Goal: Task Accomplishment & Management: Complete application form

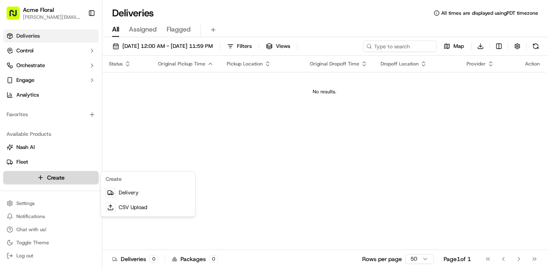
click at [72, 175] on html "Acme Floral [PERSON_NAME][EMAIL_ADDRESS][DOMAIN_NAME] Toggle Sidebar Deliveries…" at bounding box center [274, 134] width 548 height 268
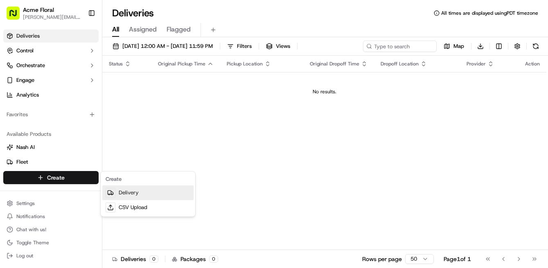
click at [136, 192] on link "Delivery" at bounding box center [147, 193] width 91 height 15
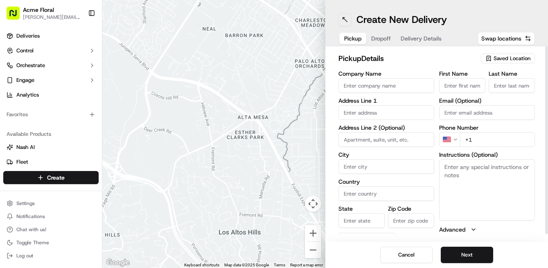
click at [348, 19] on button at bounding box center [345, 19] width 13 height 13
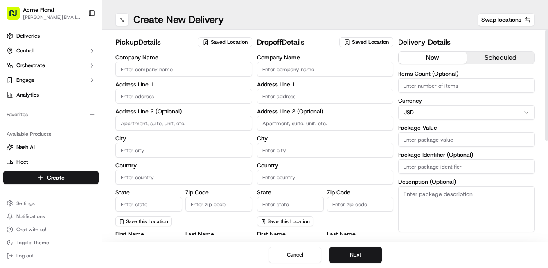
click at [239, 45] on span "Saved Location" at bounding box center [229, 41] width 37 height 7
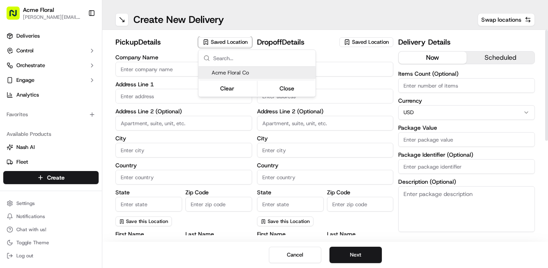
click at [238, 71] on span "Acme Floral Co" at bounding box center [262, 72] width 101 height 7
type input "Acme Floral Co"
type input "[GEOGRAPHIC_DATA]"
type input "US"
type input "CA"
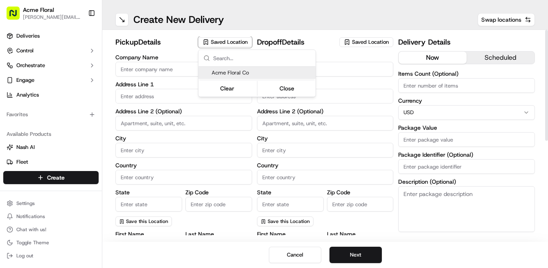
type input "94117"
type input "[PERSON_NAME]"
type input "[EMAIL_ADDRESS][DOMAIN_NAME]"
type input "[PHONE_NUMBER]"
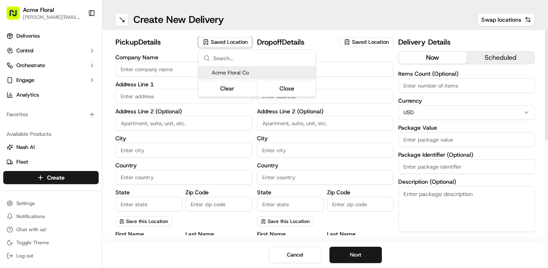
type textarea "Please drive safely and handle floral with care. Call the flower shop with any …"
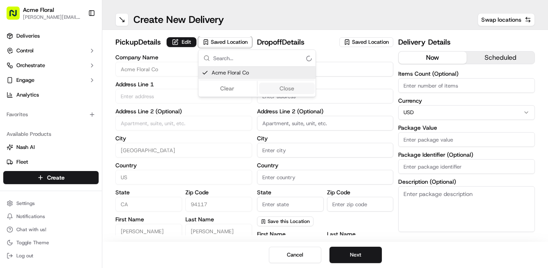
type input "[STREET_ADDRESS][PERSON_NAME]"
click at [347, 71] on html "Acme Floral [PERSON_NAME][EMAIL_ADDRESS][DOMAIN_NAME] Toggle Sidebar Deliveries…" at bounding box center [274, 134] width 548 height 268
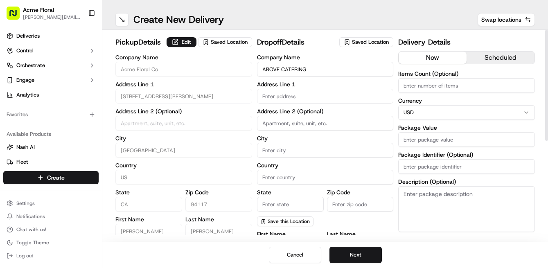
type input "ABOVE CATERING"
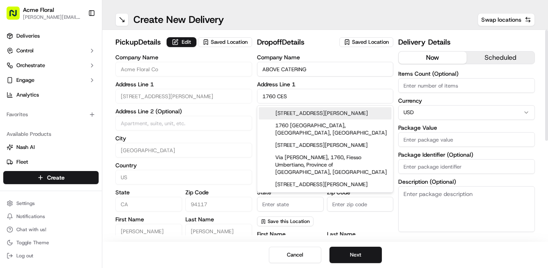
click at [343, 112] on div "[STREET_ADDRESS][PERSON_NAME]" at bounding box center [325, 113] width 133 height 12
type input "[STREET_ADDRESS][PERSON_NAME]"
type input "[GEOGRAPHIC_DATA]"
type input "CA"
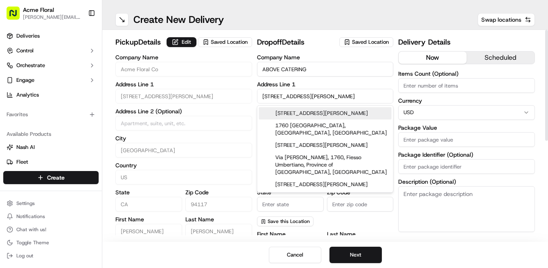
type input "94124"
type input "1760 [PERSON_NAME][GEOGRAPHIC_DATA]"
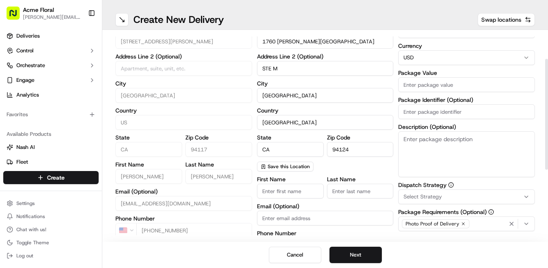
scroll to position [62, 0]
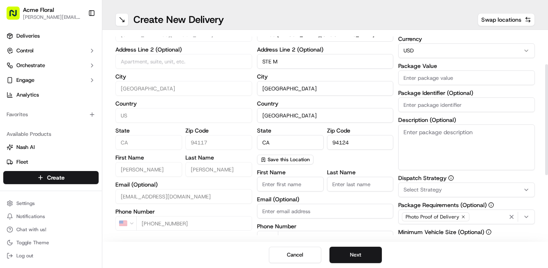
type input "STE M"
type input "[PERSON_NAME]"
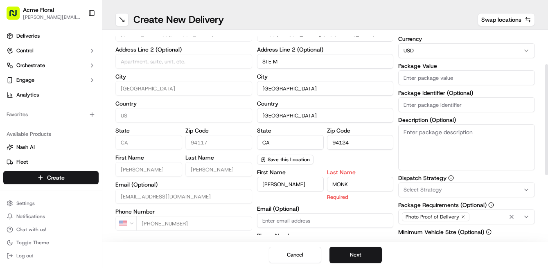
type input "MONK"
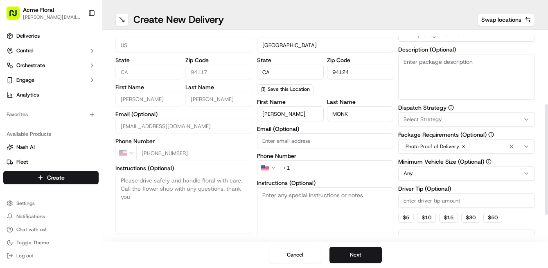
scroll to position [134, 0]
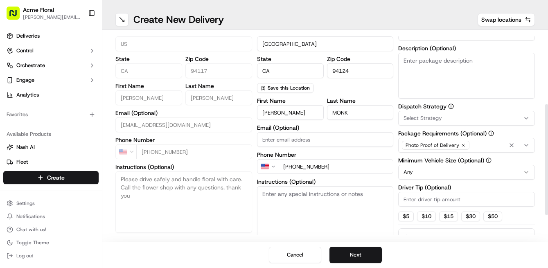
type input "[PHONE_NUMBER]"
click at [316, 216] on textarea "Instructions (Optional)" at bounding box center [325, 216] width 137 height 61
type textarea "DELIVER TO CATERING DOOR."
click at [406, 217] on button "$ 5" at bounding box center [406, 217] width 16 height 10
type input "5"
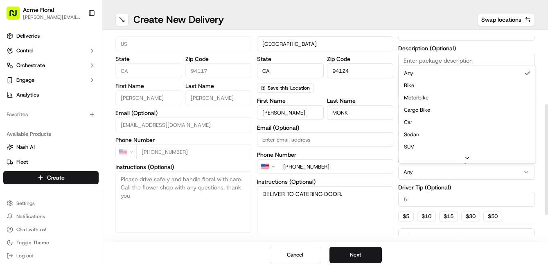
click at [419, 172] on html "Acme Floral [PERSON_NAME][EMAIL_ADDRESS][DOMAIN_NAME] Toggle Sidebar Deliveries…" at bounding box center [274, 134] width 548 height 268
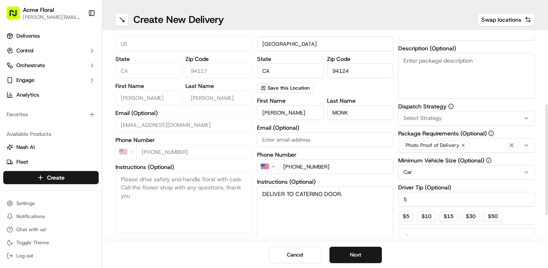
click at [421, 119] on span "Select Strategy" at bounding box center [423, 118] width 38 height 7
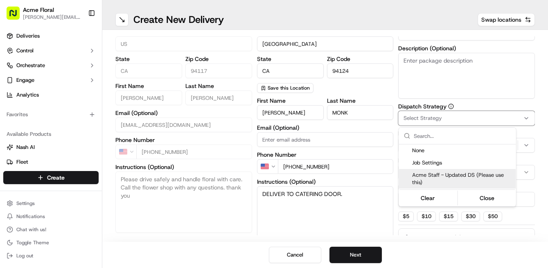
click at [423, 174] on span "Acme Staff - Updated DS (Please use this)" at bounding box center [462, 179] width 101 height 15
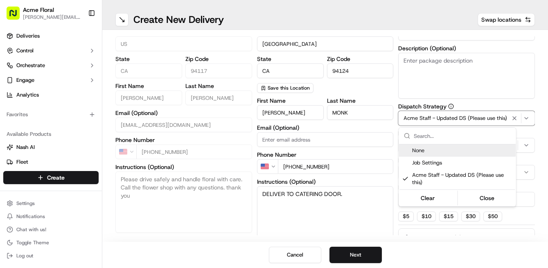
click at [426, 81] on html "Acme Floral [PERSON_NAME][EMAIL_ADDRESS][DOMAIN_NAME] Toggle Sidebar Deliveries…" at bounding box center [274, 134] width 548 height 268
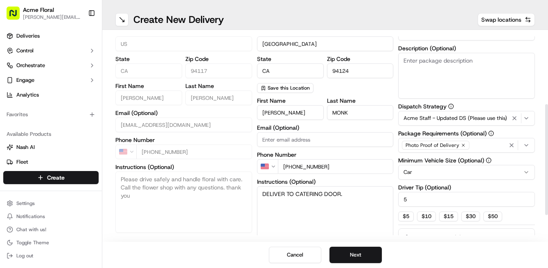
click at [423, 74] on textarea "Description (Optional)" at bounding box center [466, 76] width 137 height 46
type textarea "DELIVER TO CATERING DOOR"
click at [391, 93] on div "Company Name ABOVE CATERING Address Line 1 [STREET_ADDRESS][PERSON_NAME] Addres…" at bounding box center [325, 7] width 137 height 172
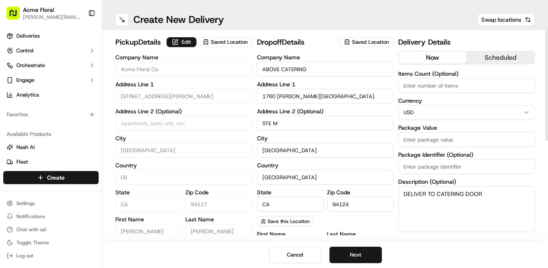
scroll to position [0, 0]
click at [423, 137] on input "Package Value" at bounding box center [466, 139] width 137 height 15
type input "375"
click at [372, 253] on button "Next" at bounding box center [356, 255] width 52 height 16
click at [364, 253] on button "Next" at bounding box center [356, 255] width 52 height 16
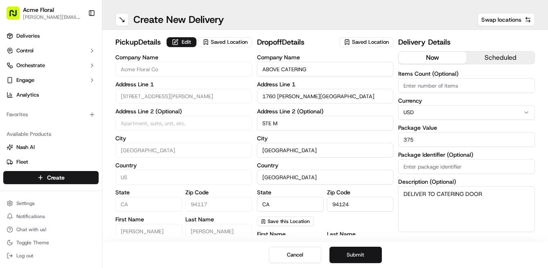
click at [364, 253] on button "Submit" at bounding box center [356, 255] width 52 height 16
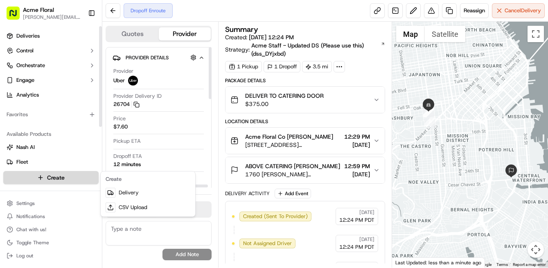
click at [50, 177] on html "Acme Floral [PERSON_NAME][EMAIL_ADDRESS][DOMAIN_NAME] Toggle Sidebar Deliveries…" at bounding box center [274, 134] width 548 height 268
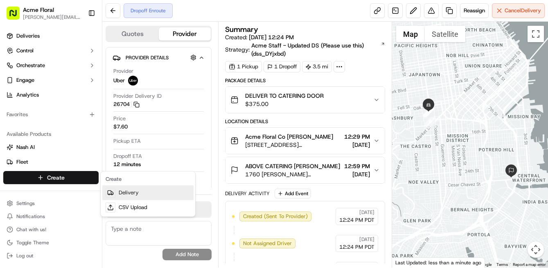
click at [125, 191] on link "Delivery" at bounding box center [147, 193] width 91 height 15
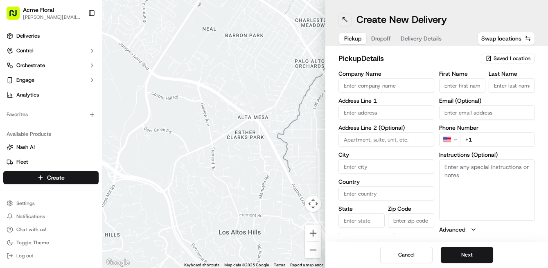
click at [345, 20] on button at bounding box center [345, 19] width 13 height 13
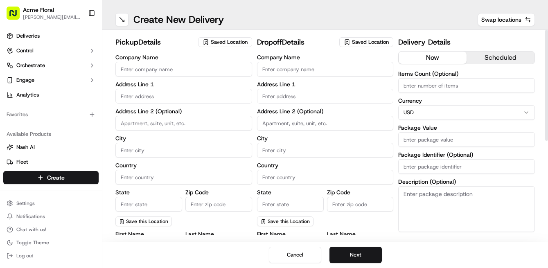
click at [238, 41] on span "Saved Location" at bounding box center [229, 41] width 37 height 7
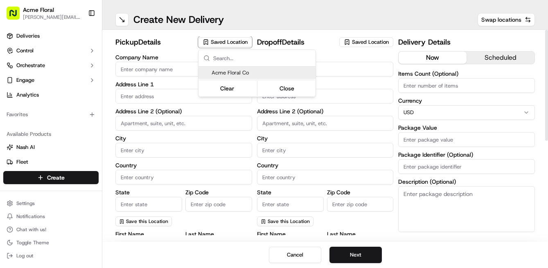
click at [231, 75] on span "Acme Floral Co" at bounding box center [262, 72] width 101 height 7
type input "Acme Floral Co"
type input "[GEOGRAPHIC_DATA]"
type input "US"
type input "CA"
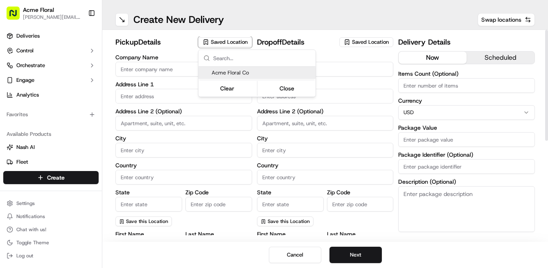
type input "94117"
type input "[PERSON_NAME]"
type input "[EMAIL_ADDRESS][DOMAIN_NAME]"
type input "[PHONE_NUMBER]"
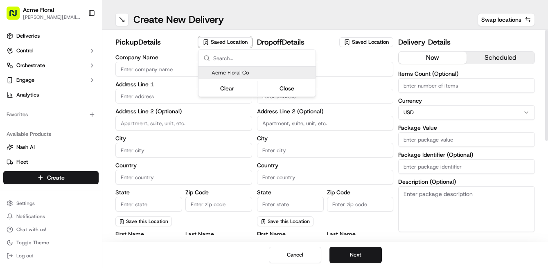
type textarea "Please drive safely and handle floral with care. Call the flower shop with any …"
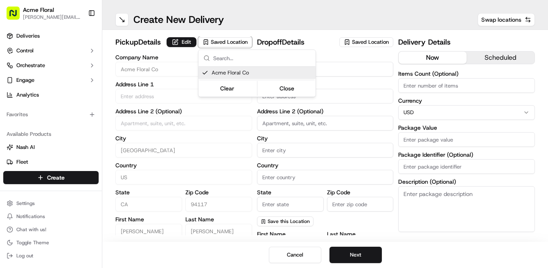
type input "[STREET_ADDRESS][PERSON_NAME]"
click at [340, 67] on html "Acme Floral [PERSON_NAME][EMAIL_ADDRESS][DOMAIN_NAME] Toggle Sidebar Deliveries…" at bounding box center [274, 134] width 548 height 268
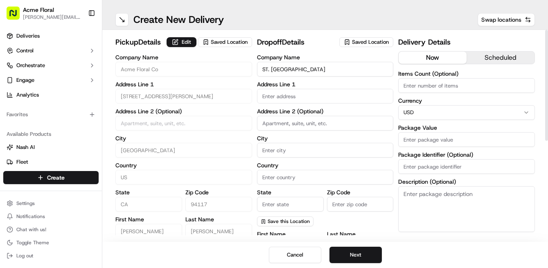
type input "ST. [GEOGRAPHIC_DATA]"
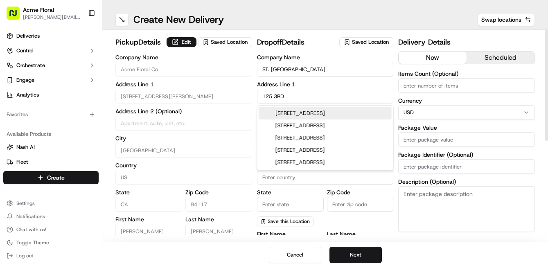
click at [342, 112] on div "[STREET_ADDRESS]" at bounding box center [325, 113] width 133 height 12
type input "[GEOGRAPHIC_DATA], [STREET_ADDRESS]"
type input "[GEOGRAPHIC_DATA]"
type input "CA"
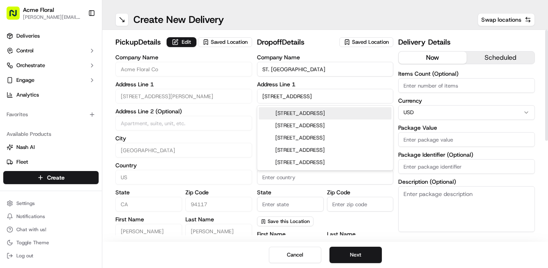
type input "94105"
type input "[STREET_ADDRESS]"
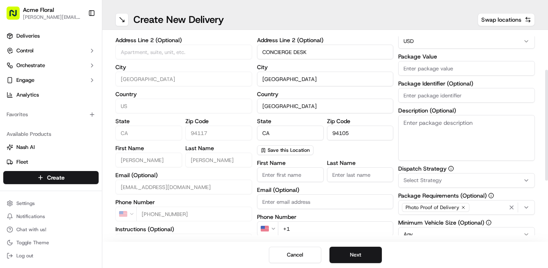
scroll to position [72, 0]
type input "CONCIERGE DESK"
type input "[PERSON_NAME]"
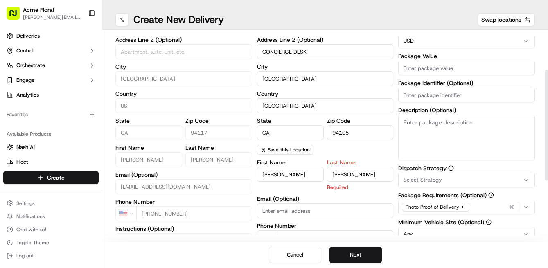
type input "[PERSON_NAME]"
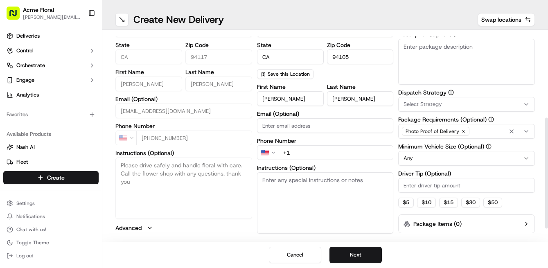
scroll to position [158, 0]
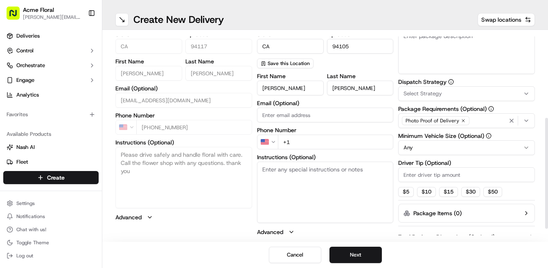
click at [310, 143] on input "+1" at bounding box center [336, 142] width 116 height 15
type input "[PHONE_NUMBER]"
click at [304, 188] on textarea "Instructions (Optional)" at bounding box center [325, 192] width 137 height 61
type textarea "DELIVER TO CONCIERGE"
click at [406, 192] on button "$ 5" at bounding box center [406, 192] width 16 height 10
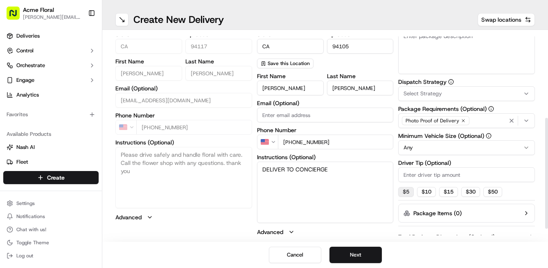
type input "5"
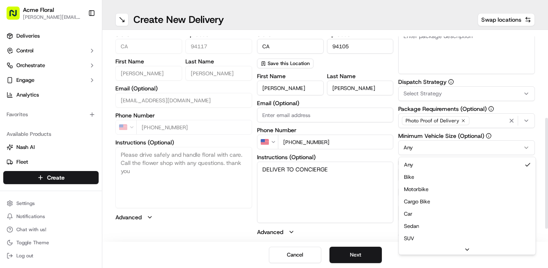
click at [428, 149] on html "Acme Floral [PERSON_NAME][EMAIL_ADDRESS][DOMAIN_NAME] Toggle Sidebar Deliveries…" at bounding box center [274, 134] width 548 height 268
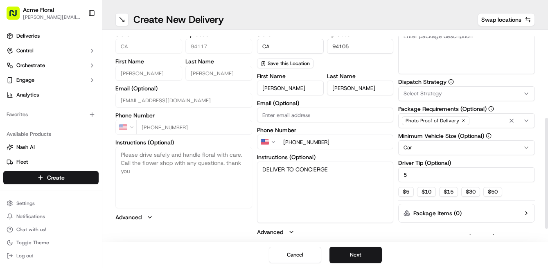
click at [433, 92] on span "Select Strategy" at bounding box center [423, 93] width 38 height 7
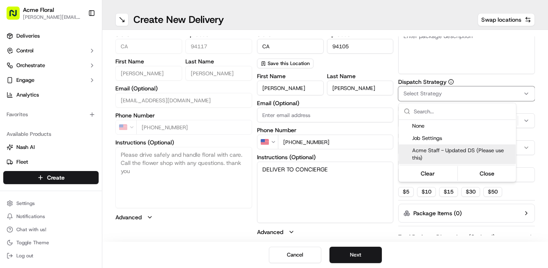
click at [430, 151] on span "Acme Staff - Updated DS (Please use this)" at bounding box center [462, 154] width 101 height 15
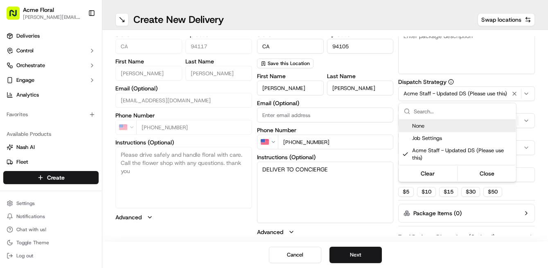
click at [454, 59] on html "Acme Floral [PERSON_NAME][EMAIL_ADDRESS][DOMAIN_NAME] Toggle Sidebar Deliveries…" at bounding box center [274, 134] width 548 height 268
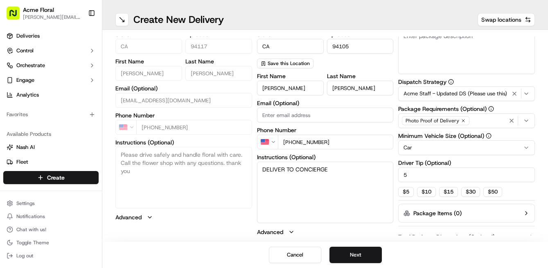
click at [451, 55] on textarea "Description (Optional)" at bounding box center [466, 51] width 137 height 46
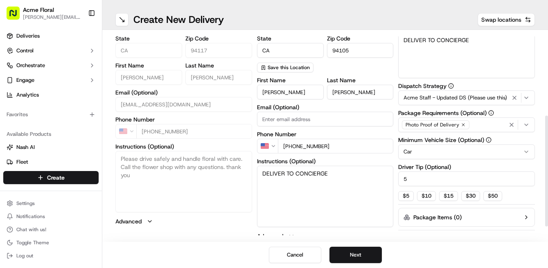
type textarea "DELIVER TO CONCIERGE"
click at [396, 78] on div "pickup Details Edit Saved Location Company Name Acme Floral Co Address Line 1 […" at bounding box center [325, 72] width 420 height 381
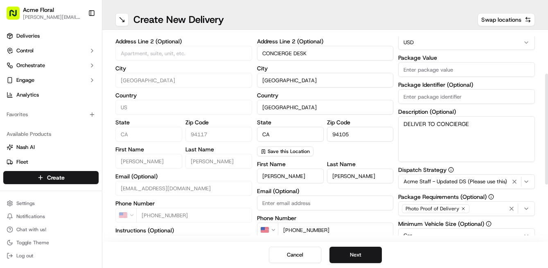
scroll to position [65, 0]
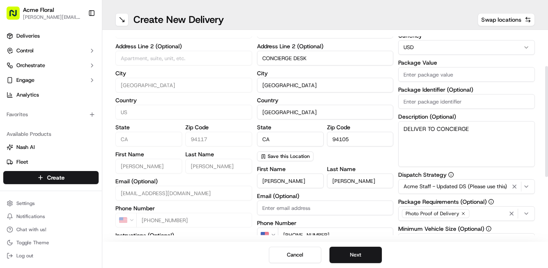
click at [427, 77] on input "Package Value" at bounding box center [466, 74] width 137 height 15
type input "275"
click at [394, 126] on div "pickup Details Edit Saved Location Company Name Acme Floral Co Address Line 1 […" at bounding box center [325, 161] width 420 height 381
click at [355, 256] on button "Next" at bounding box center [356, 255] width 52 height 16
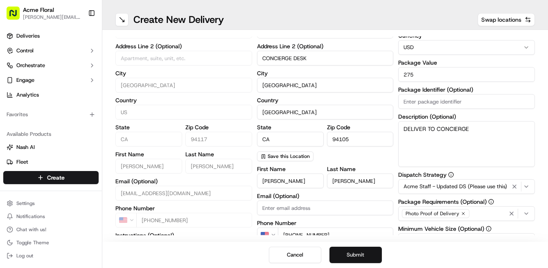
click at [355, 256] on button "Submit" at bounding box center [356, 255] width 52 height 16
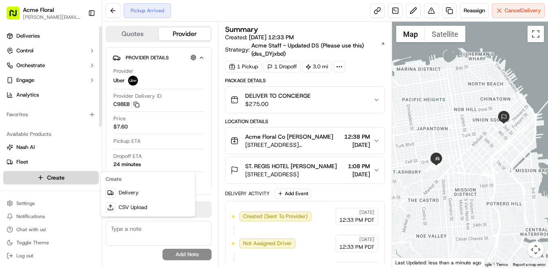
click at [62, 175] on html "Acme Floral [PERSON_NAME][EMAIL_ADDRESS][DOMAIN_NAME] Toggle Sidebar Deliveries…" at bounding box center [274, 134] width 548 height 268
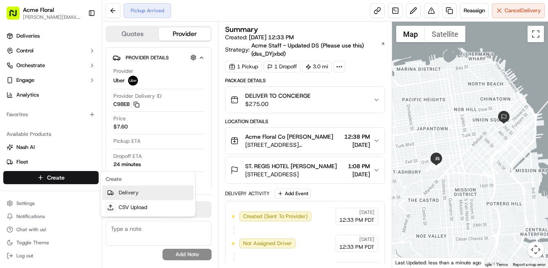
click at [127, 192] on link "Delivery" at bounding box center [147, 193] width 91 height 15
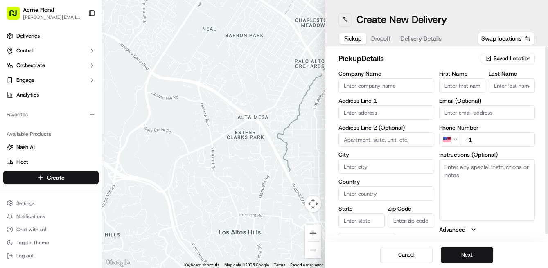
click at [345, 18] on button at bounding box center [345, 19] width 13 height 13
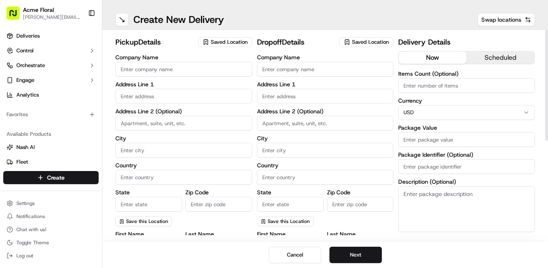
click at [235, 44] on span "Saved Location" at bounding box center [229, 41] width 37 height 7
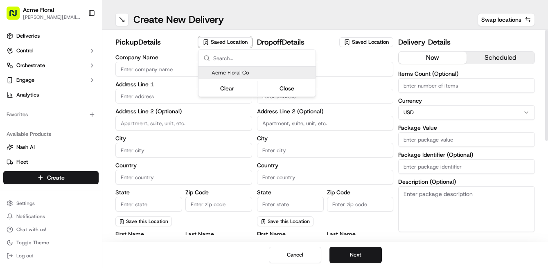
click at [237, 73] on span "Acme Floral Co" at bounding box center [262, 72] width 101 height 7
type input "Acme Floral Co"
type input "[STREET_ADDRESS][PERSON_NAME]"
type input "[GEOGRAPHIC_DATA]"
type input "US"
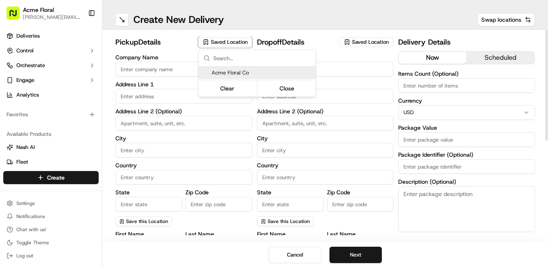
type input "CA"
type input "94117"
type input "[PERSON_NAME]"
type input "[EMAIL_ADDRESS][DOMAIN_NAME]"
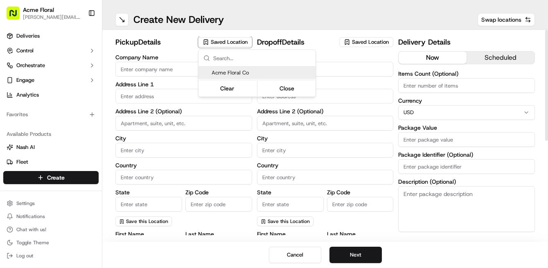
type input "[PHONE_NUMBER]"
type textarea "Please drive safely and handle floral with care. Call the flower shop with any …"
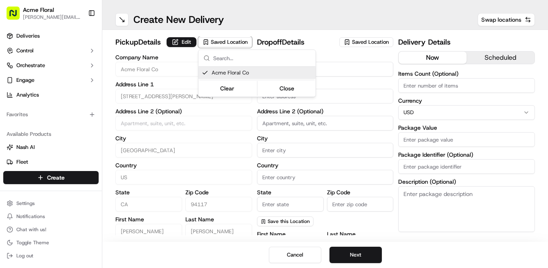
click at [354, 70] on html "Acme Floral [PERSON_NAME][EMAIL_ADDRESS][DOMAIN_NAME] Toggle Sidebar Deliveries…" at bounding box center [274, 134] width 548 height 268
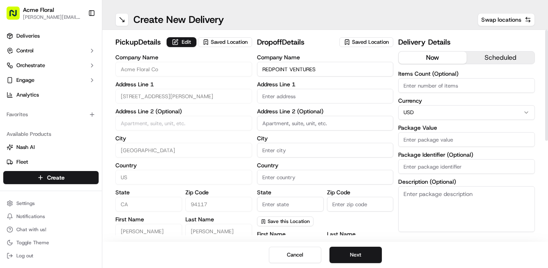
type input "REDPOINT VENTURES"
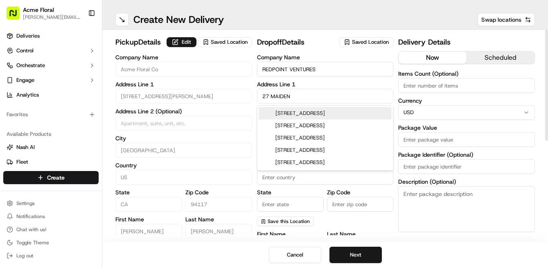
click at [359, 111] on div "[STREET_ADDRESS]" at bounding box center [325, 113] width 133 height 12
type input "[STREET_ADDRESS]"
type input "[GEOGRAPHIC_DATA]"
type input "CA"
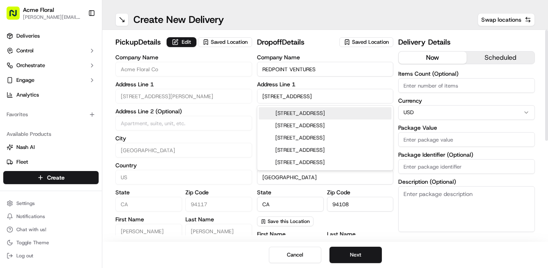
type input "94108"
type input "[STREET_ADDRESS]"
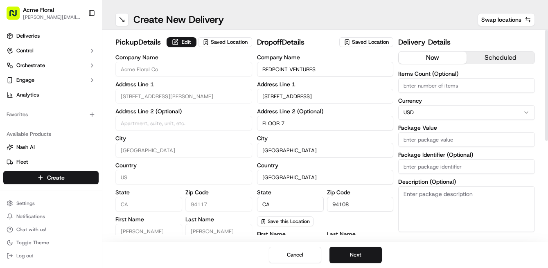
type input "FLOOR 7"
click at [310, 189] on div "Company Name REDPOINT VENTURES Address Line 1 27 Maiden Lane Address Line 2 (Op…" at bounding box center [325, 140] width 137 height 172
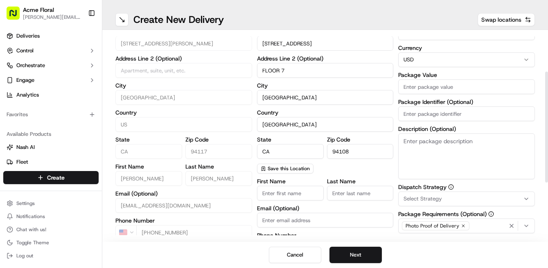
scroll to position [80, 0]
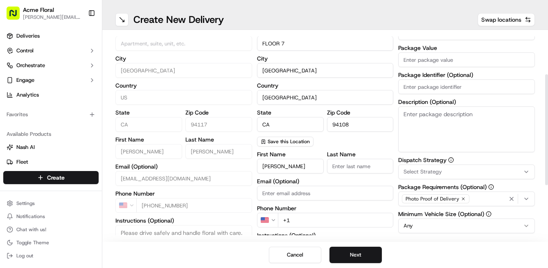
type input "[PERSON_NAME]"
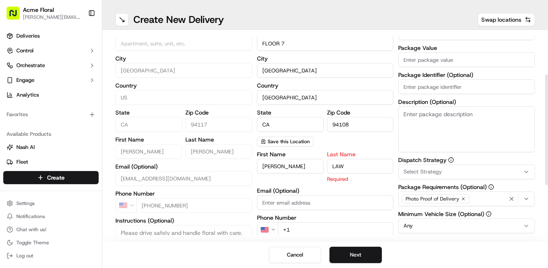
type input "LAW"
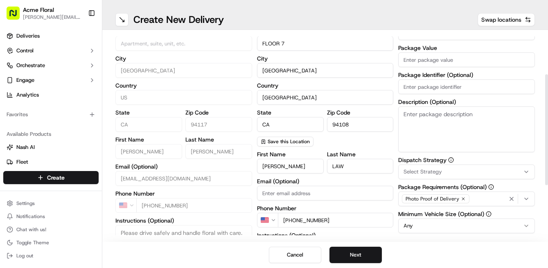
type input "[PHONE_NUMBER]"
click at [253, 200] on div "pickup Details Edit Saved Location Company Name Acme Floral Co Address Line 1 […" at bounding box center [325, 147] width 420 height 381
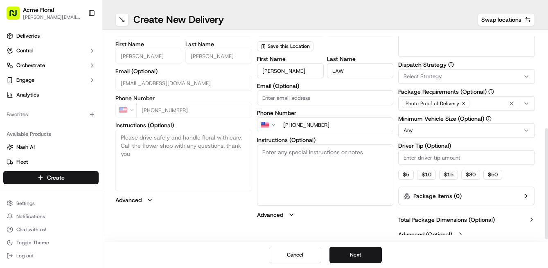
scroll to position [177, 0]
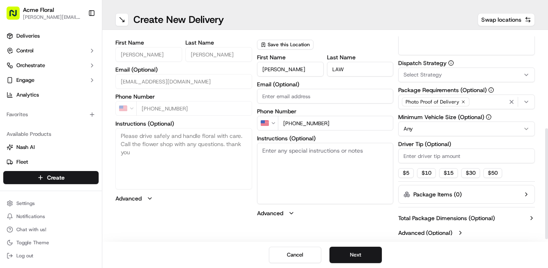
click at [273, 182] on textarea "Instructions (Optional)" at bounding box center [325, 173] width 137 height 61
type textarea "DELIVER TO FLOOR 7"
click at [423, 49] on textarea "Description (Optional)" at bounding box center [466, 32] width 137 height 46
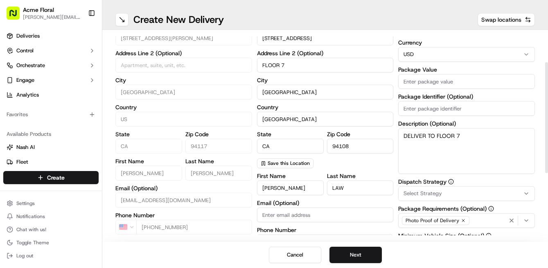
type textarea "DELIVER TO FLOOR 7"
click at [426, 196] on span "Select Strategy" at bounding box center [423, 193] width 38 height 7
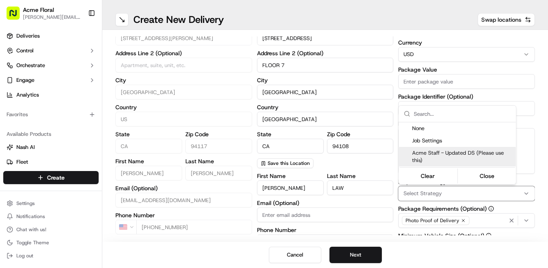
click at [428, 149] on span "Acme Staff - Updated DS (Please use this)" at bounding box center [462, 156] width 101 height 15
click at [394, 153] on html "Acme Floral [PERSON_NAME][EMAIL_ADDRESS][DOMAIN_NAME] Toggle Sidebar Deliveries…" at bounding box center [274, 134] width 548 height 268
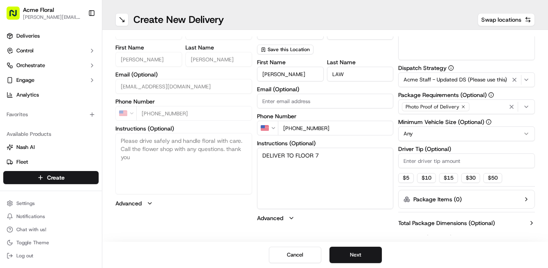
scroll to position [177, 0]
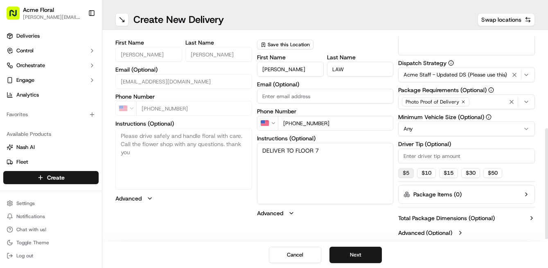
click at [408, 175] on button "$ 5" at bounding box center [406, 173] width 16 height 10
type input "5"
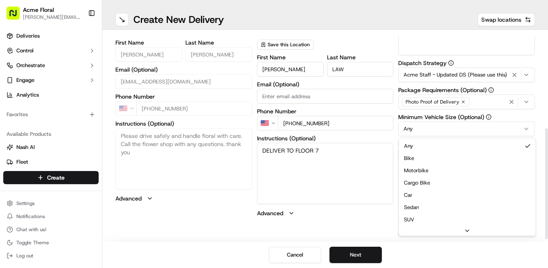
click at [414, 135] on html "Acme Floral [PERSON_NAME][EMAIL_ADDRESS][DOMAIN_NAME] Toggle Sidebar Deliveries…" at bounding box center [274, 134] width 548 height 268
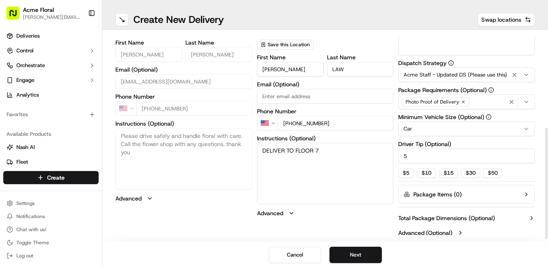
click at [395, 136] on div "pickup Details Edit Saved Location Company Name Acme Floral Co Address Line 1 […" at bounding box center [325, 50] width 420 height 381
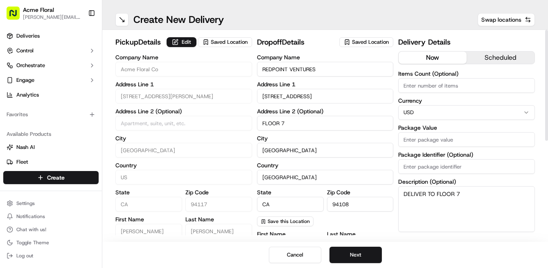
scroll to position [0, 0]
click at [419, 137] on input "Package Value" at bounding box center [466, 139] width 137 height 15
type input "300"
click at [354, 254] on button "Next" at bounding box center [356, 255] width 52 height 16
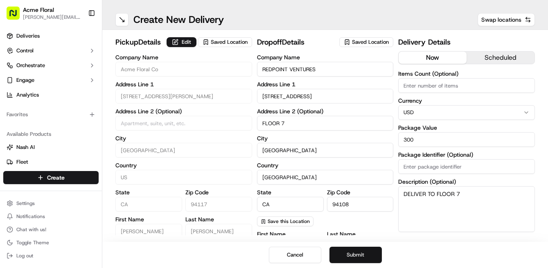
click at [354, 254] on button "Submit" at bounding box center [356, 255] width 52 height 16
